Goal: Task Accomplishment & Management: Use online tool/utility

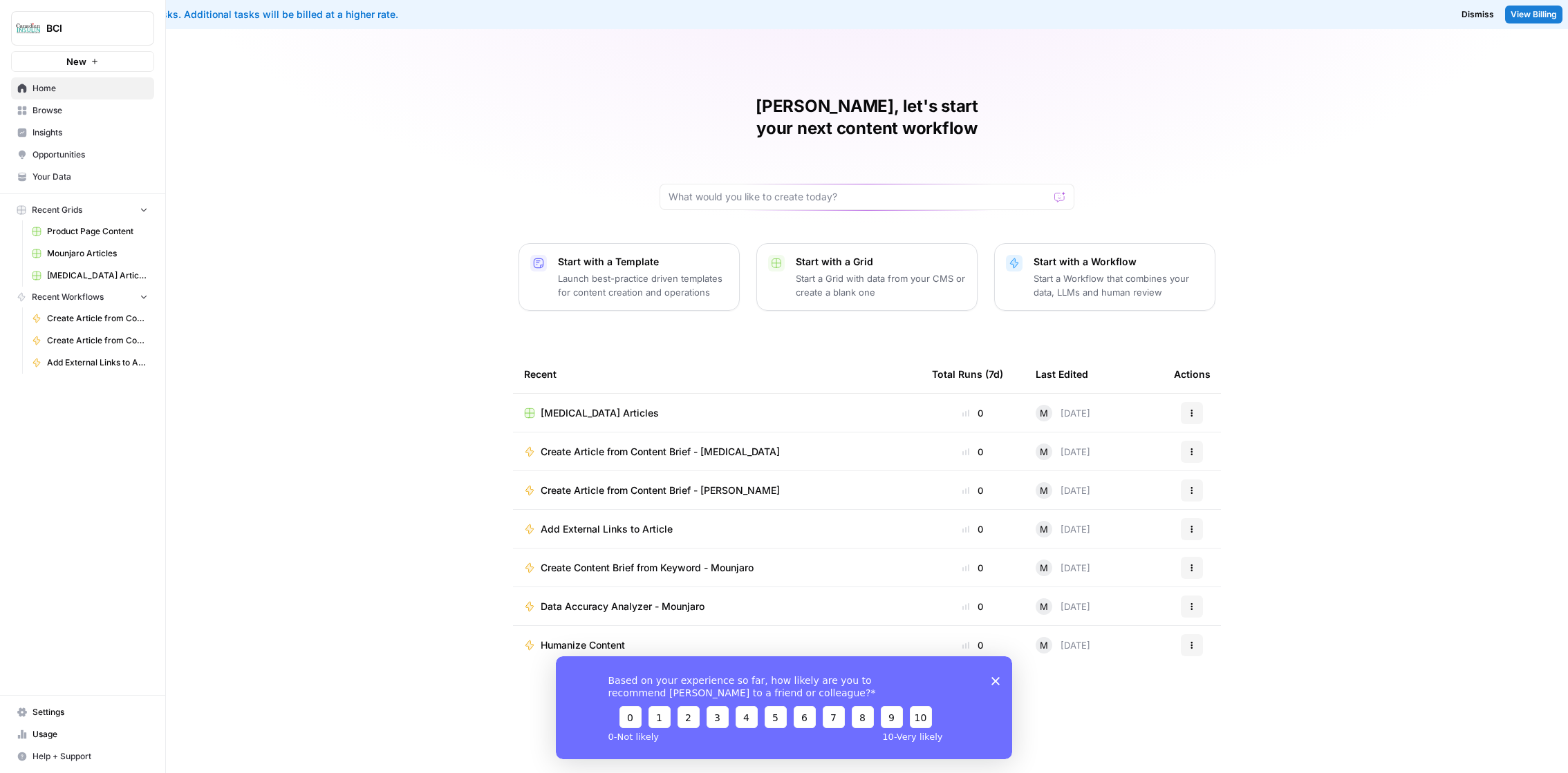
click at [82, 736] on span "Usage" at bounding box center [90, 735] width 115 height 13
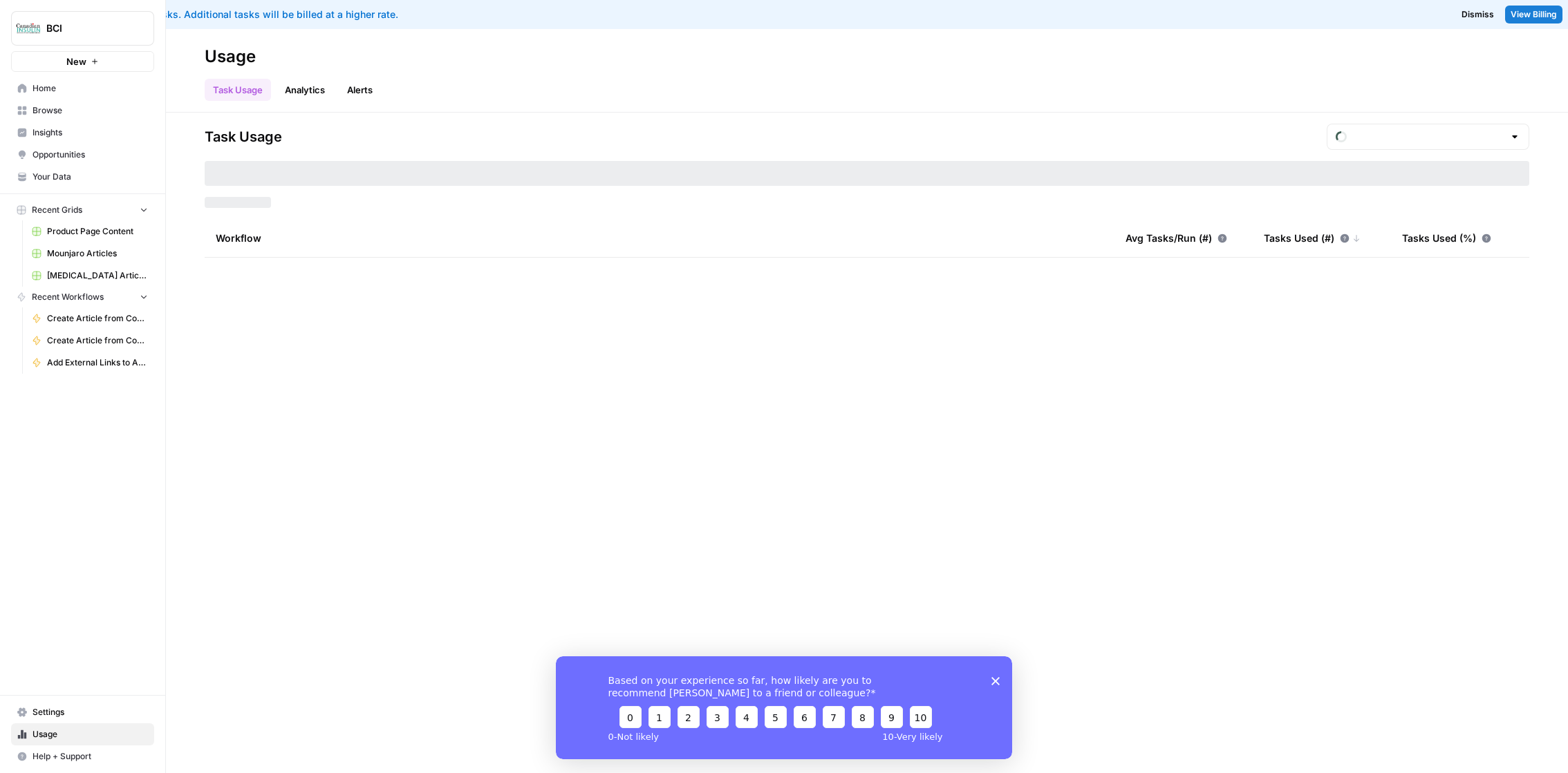
type input "September Overage"
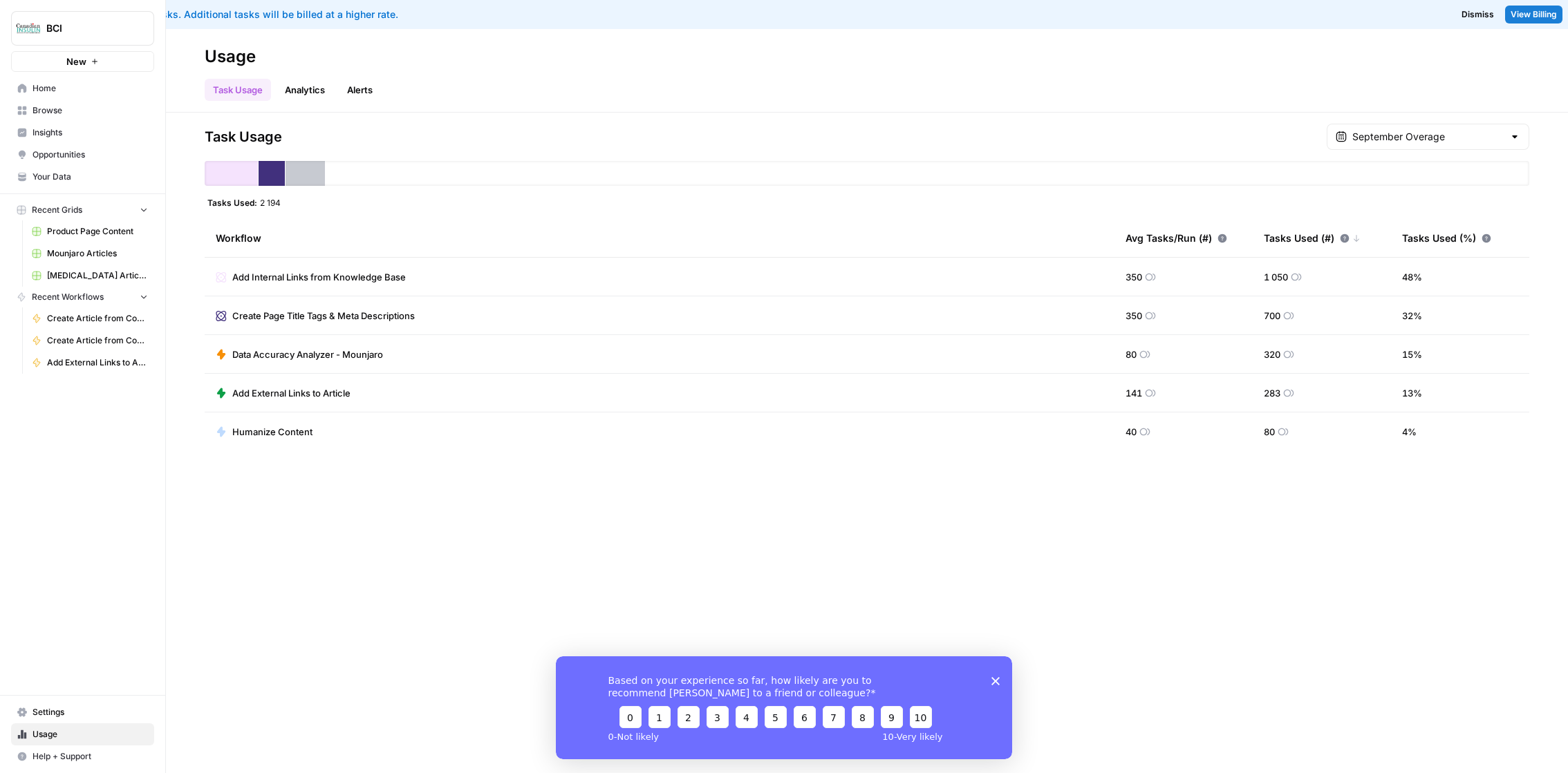
click at [73, 713] on span "Settings" at bounding box center [90, 713] width 115 height 13
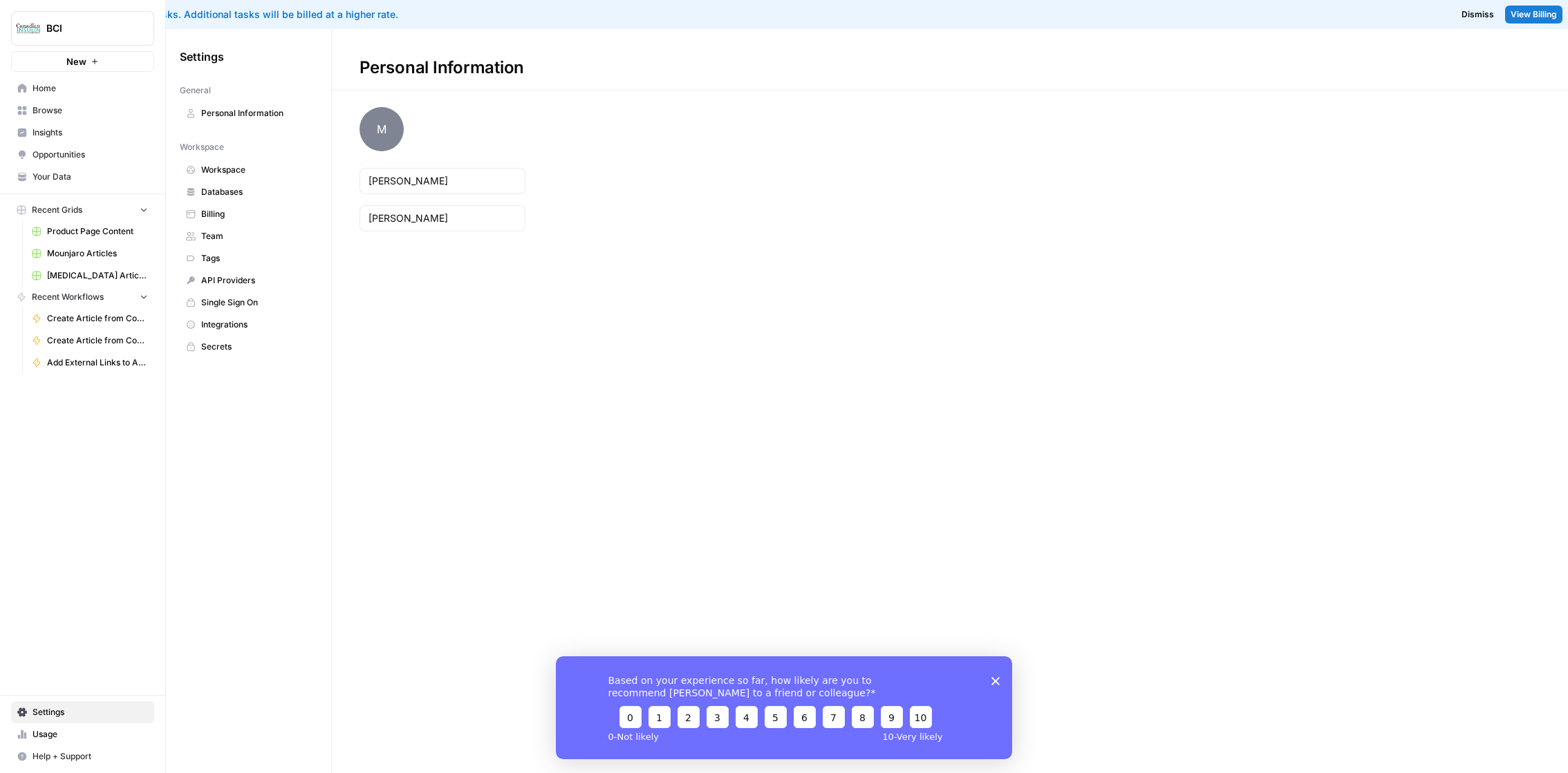
click at [235, 204] on link "Billing" at bounding box center [248, 214] width 138 height 22
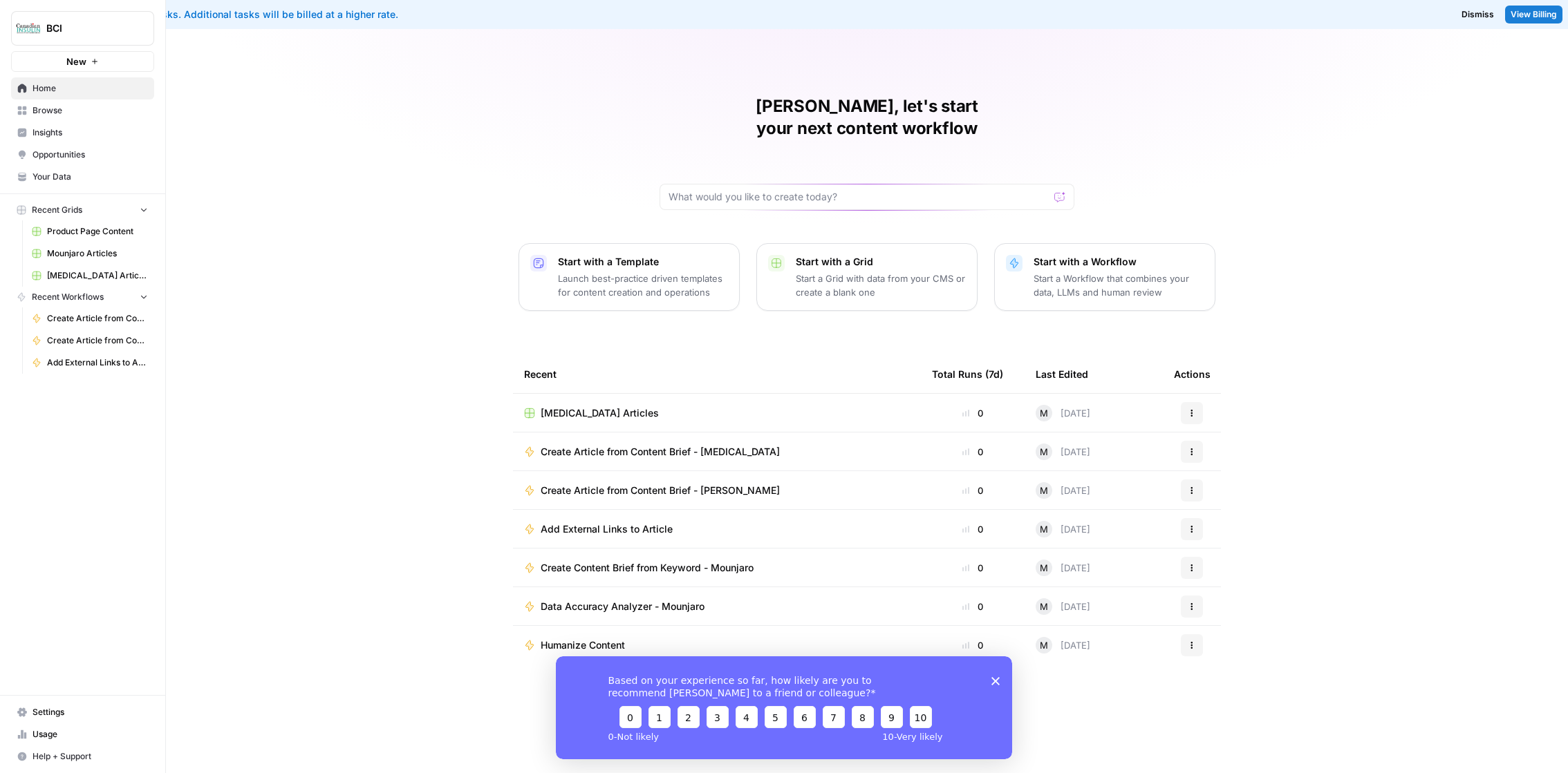
click at [58, 710] on span "Settings" at bounding box center [90, 713] width 115 height 13
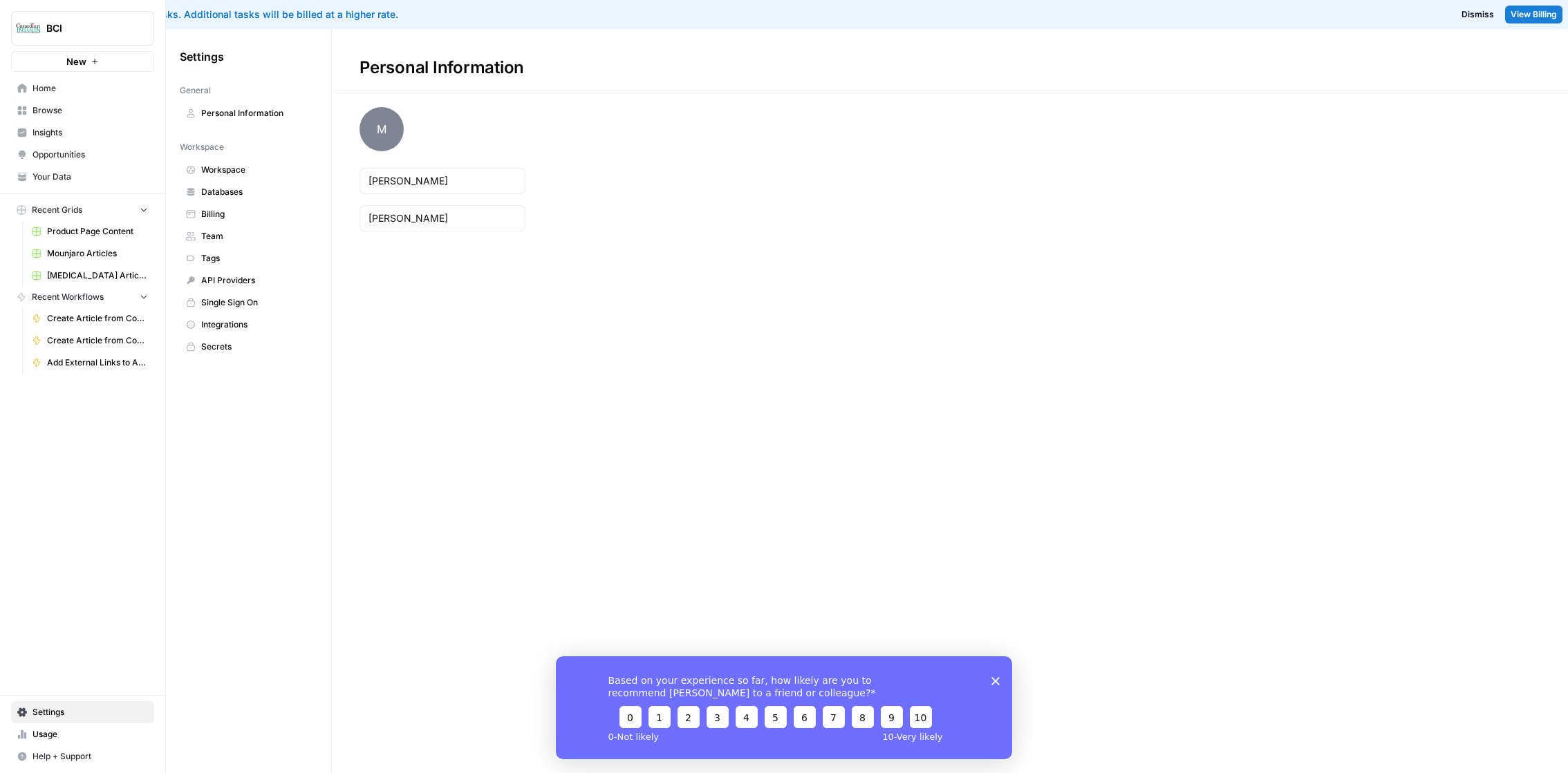
click at [214, 212] on span "Billing" at bounding box center [257, 214] width 110 height 13
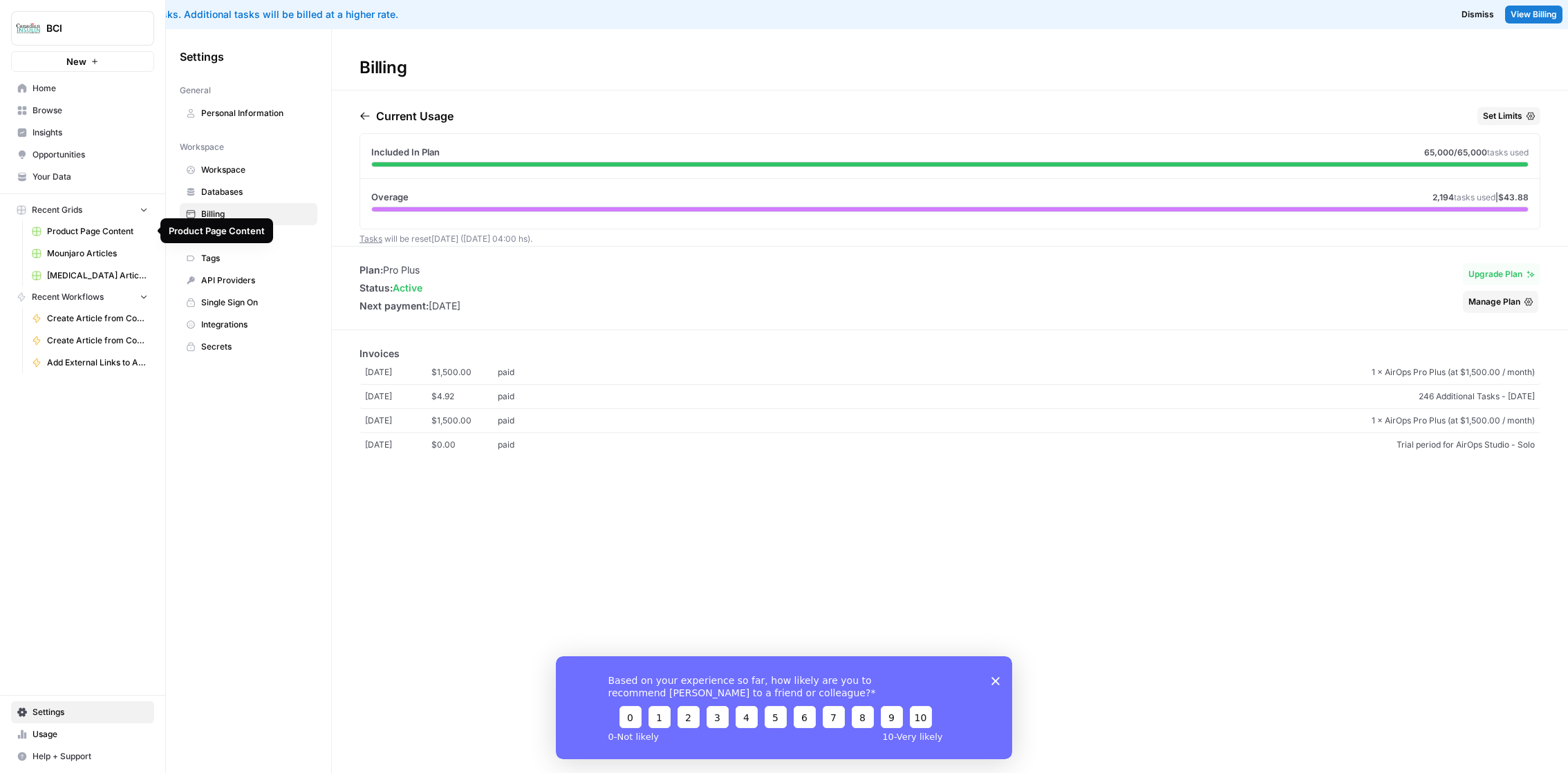
click at [73, 247] on span "Mounjaro Articles" at bounding box center [98, 254] width 101 height 13
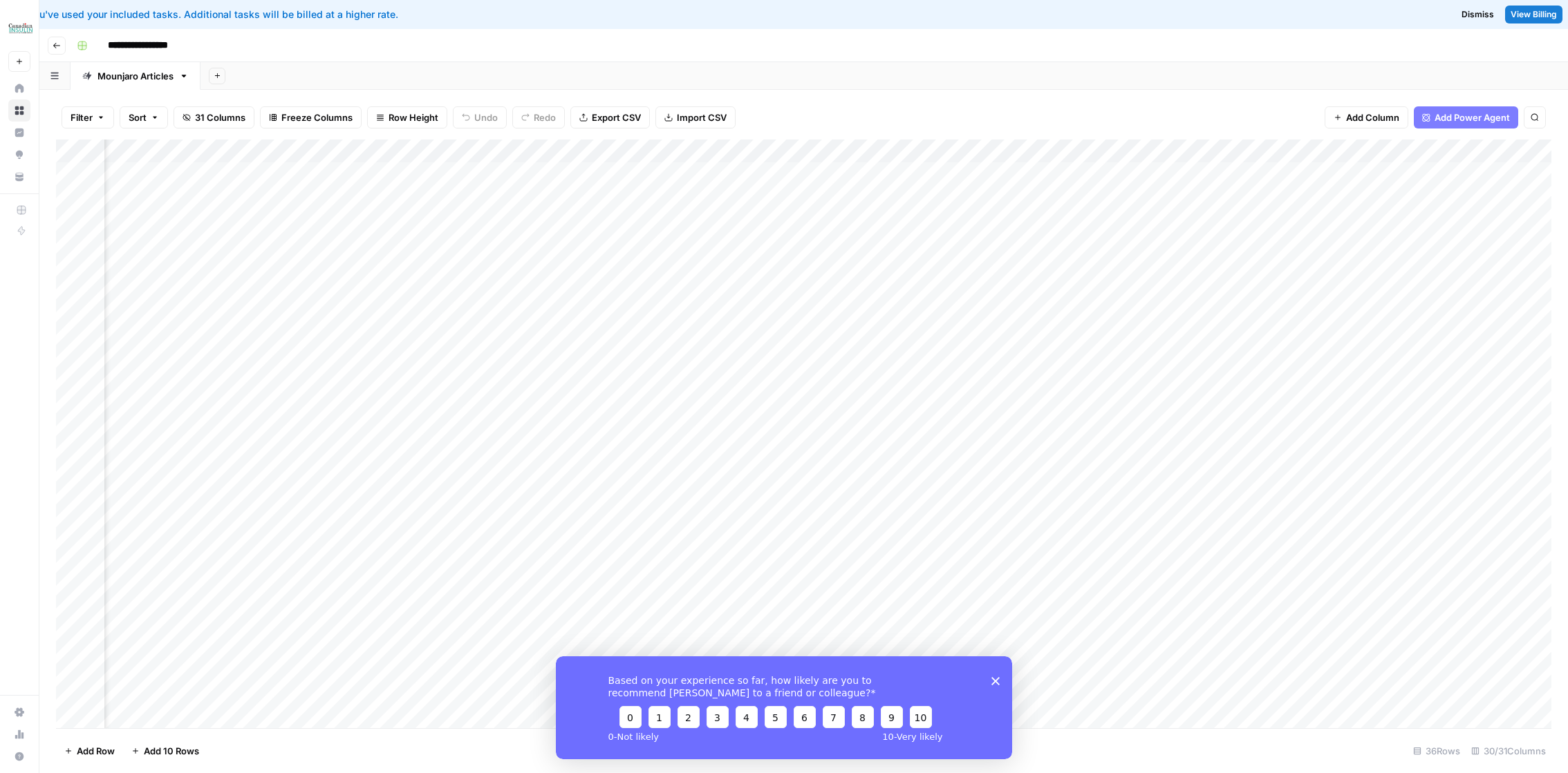
scroll to position [0, 1741]
click at [694, 107] on button "Import CSV" at bounding box center [695, 117] width 80 height 22
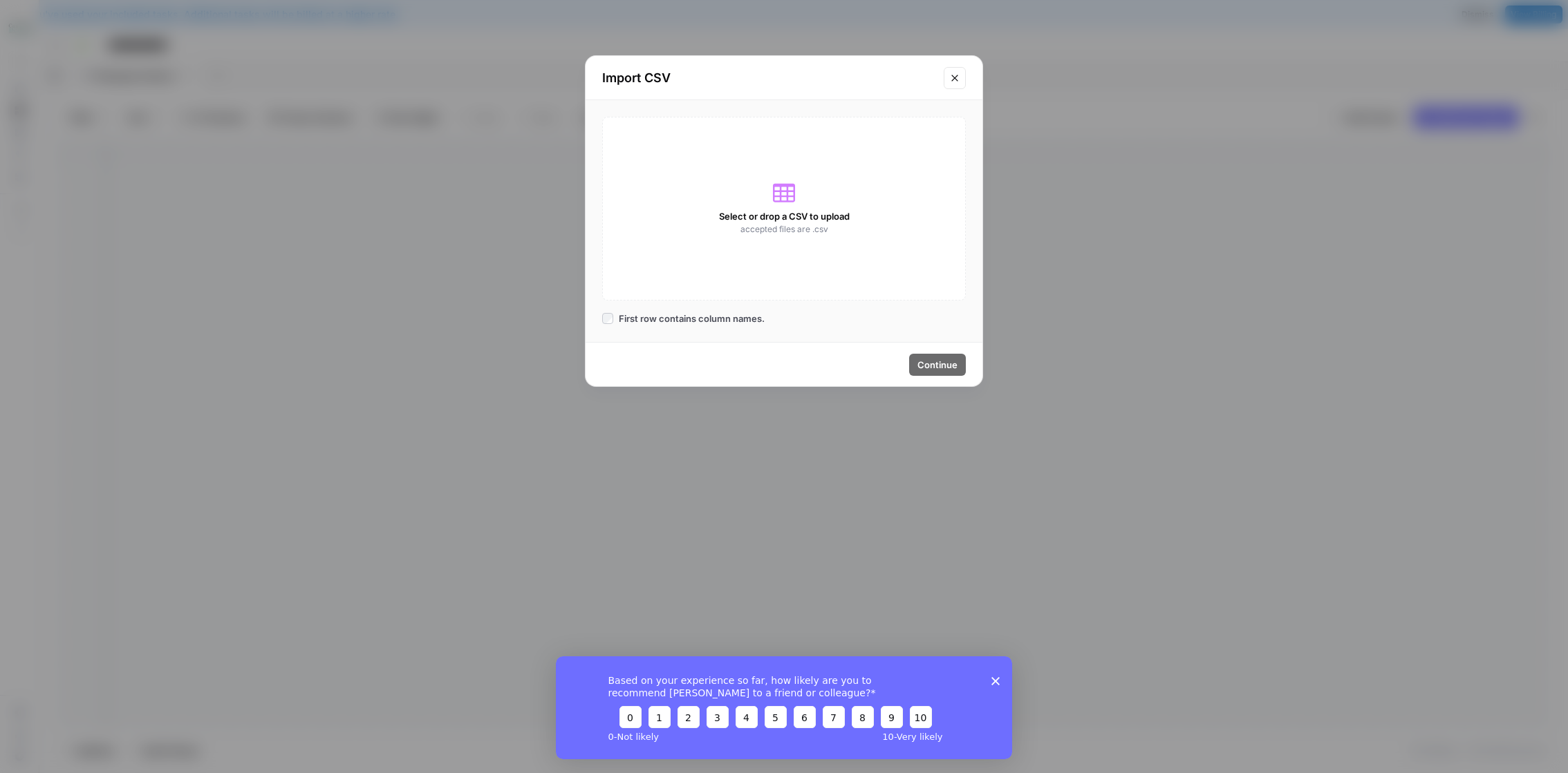
click at [947, 78] on button "Close modal" at bounding box center [954, 78] width 22 height 22
